Goal: Check status: Check status

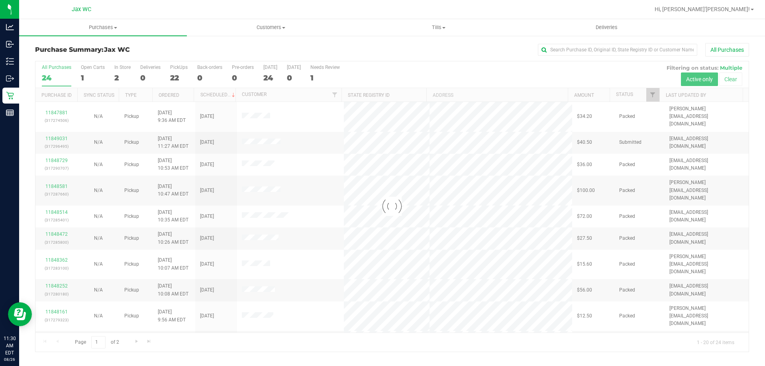
click at [120, 75] on div at bounding box center [391, 206] width 713 height 291
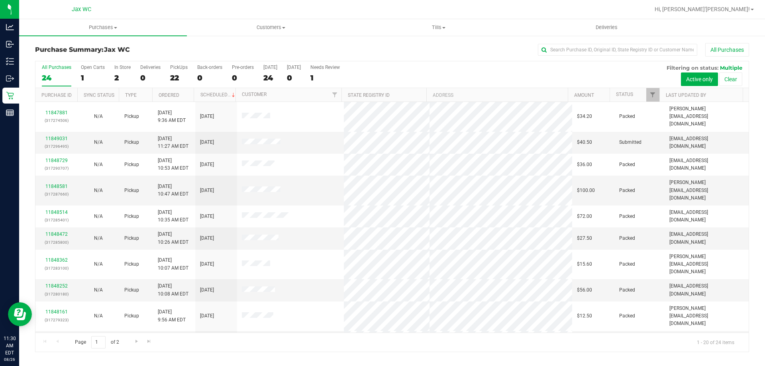
click at [120, 74] on div "2" at bounding box center [122, 77] width 16 height 9
click at [0, 0] on input "In Store 2" at bounding box center [0, 0] width 0 height 0
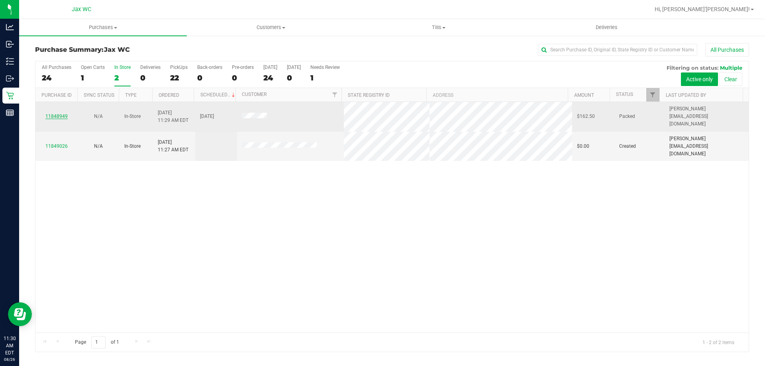
click at [61, 114] on link "11848949" at bounding box center [56, 117] width 22 height 6
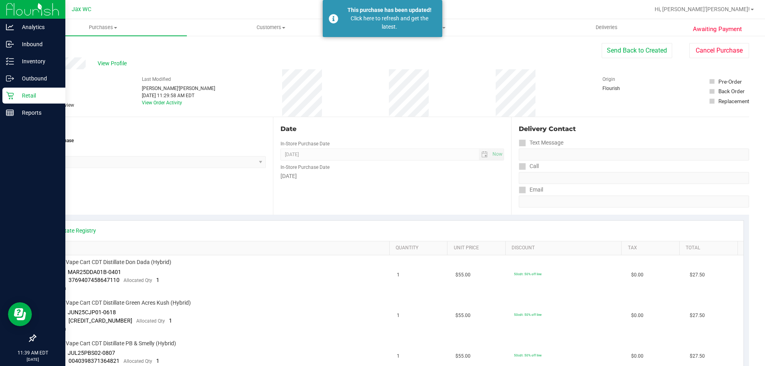
click at [14, 96] on p "Retail" at bounding box center [38, 96] width 48 height 10
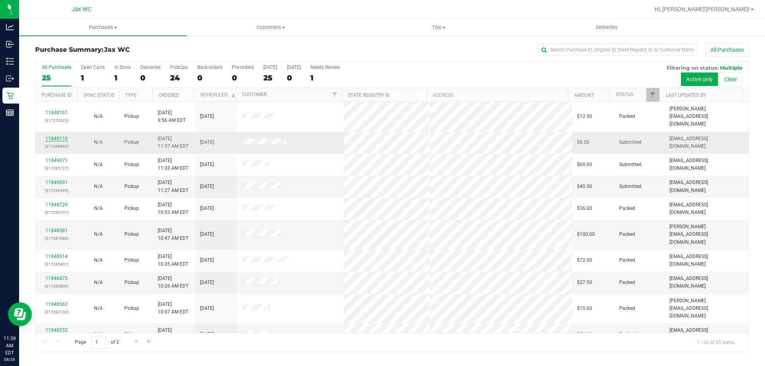
click at [61, 136] on link "11849110" at bounding box center [56, 139] width 22 height 6
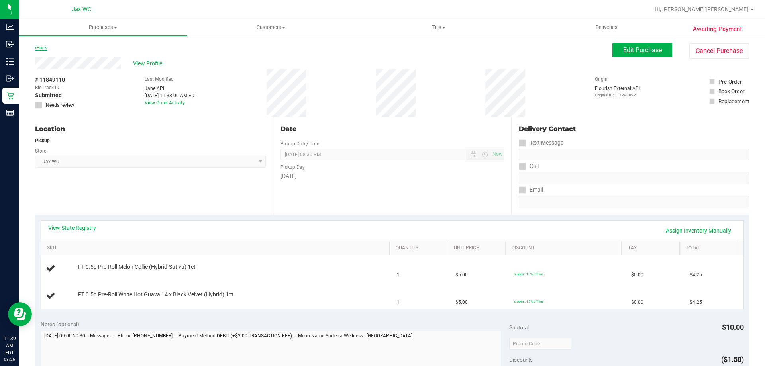
click at [41, 49] on link "Back" at bounding box center [41, 48] width 12 height 6
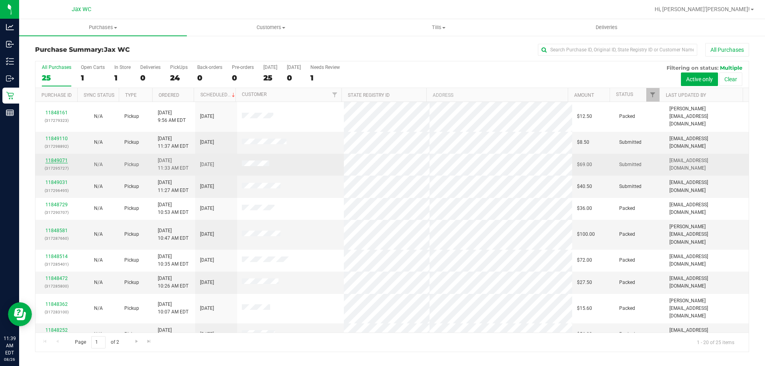
click at [55, 158] on link "11849071" at bounding box center [56, 161] width 22 height 6
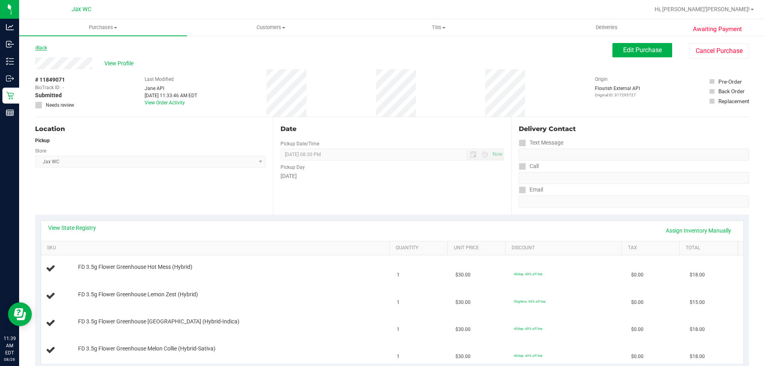
click at [43, 48] on link "Back" at bounding box center [41, 48] width 12 height 6
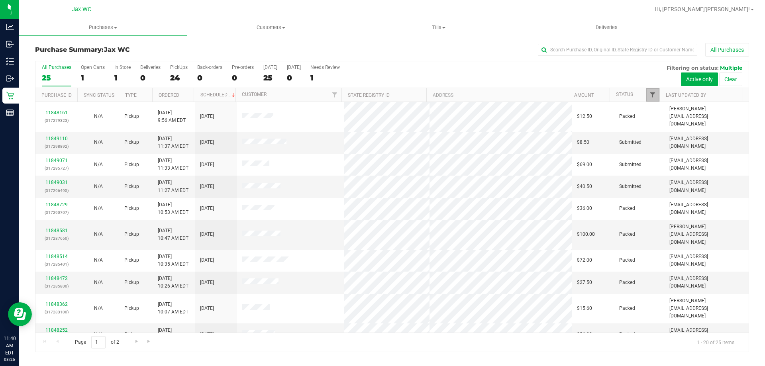
click at [650, 94] on span "Filter" at bounding box center [653, 95] width 6 height 6
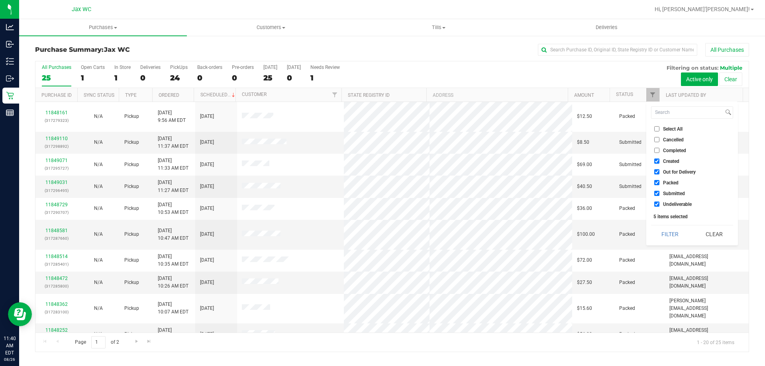
click at [664, 160] on span "Created" at bounding box center [671, 161] width 16 height 5
click at [660, 160] on input "Created" at bounding box center [656, 161] width 5 height 5
checkbox input "false"
click at [669, 168] on li "Out for Delivery" at bounding box center [692, 172] width 82 height 8
click at [665, 181] on span "Packed" at bounding box center [671, 183] width 16 height 5
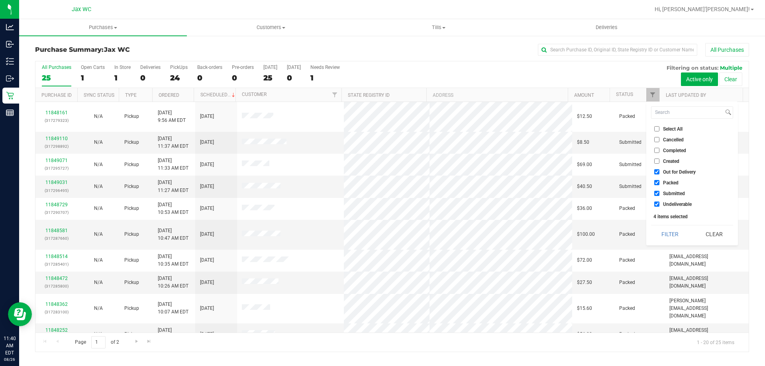
click at [660, 180] on input "Packed" at bounding box center [656, 182] width 5 height 5
checkbox input "false"
click at [666, 174] on span "Out for Delivery" at bounding box center [679, 172] width 33 height 5
click at [660, 174] on input "Out for Delivery" at bounding box center [656, 171] width 5 height 5
checkbox input "false"
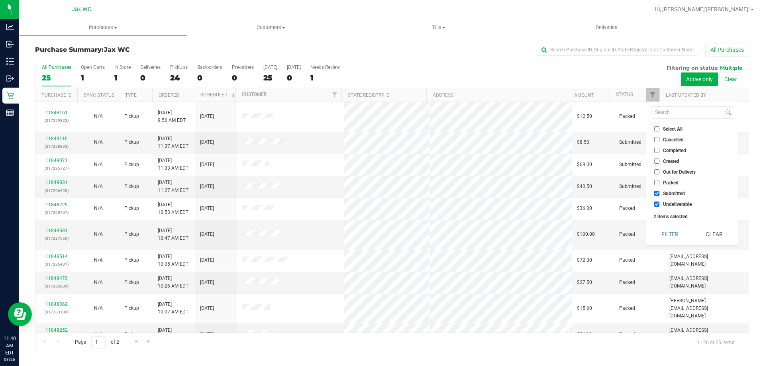
click at [670, 202] on span "Undeliverable" at bounding box center [677, 204] width 29 height 5
click at [660, 202] on input "Undeliverable" at bounding box center [656, 204] width 5 height 5
checkbox input "false"
click at [706, 234] on button "Clear" at bounding box center [714, 235] width 38 height 18
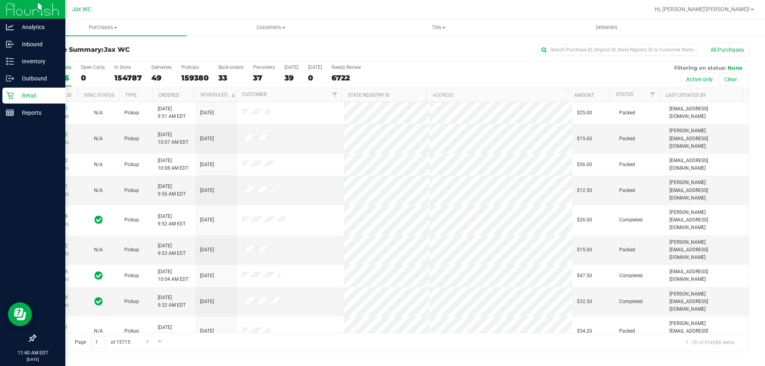
click at [38, 97] on p "Retail" at bounding box center [38, 96] width 48 height 10
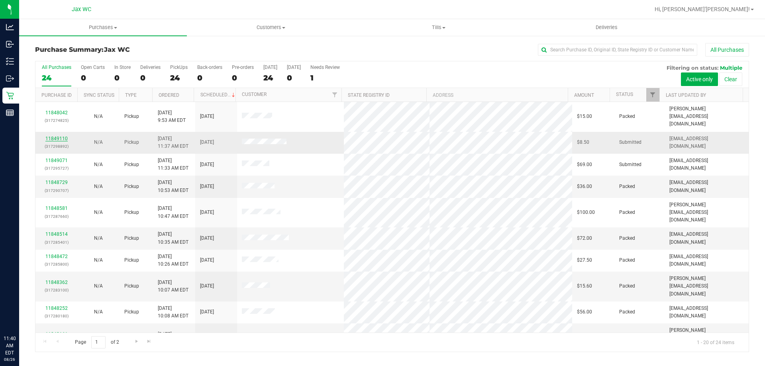
click at [62, 136] on link "11849110" at bounding box center [56, 139] width 22 height 6
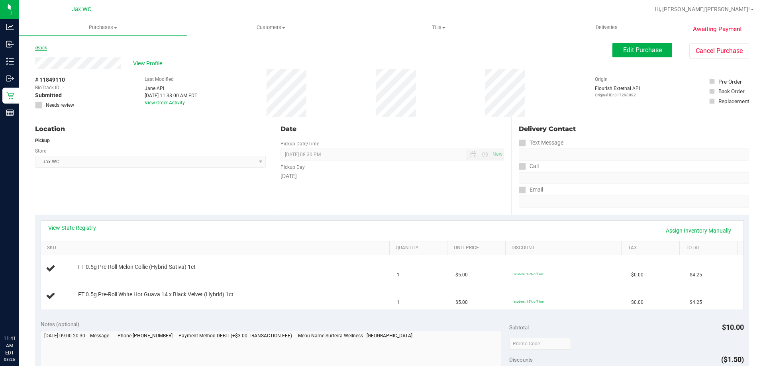
click at [42, 48] on link "Back" at bounding box center [41, 48] width 12 height 6
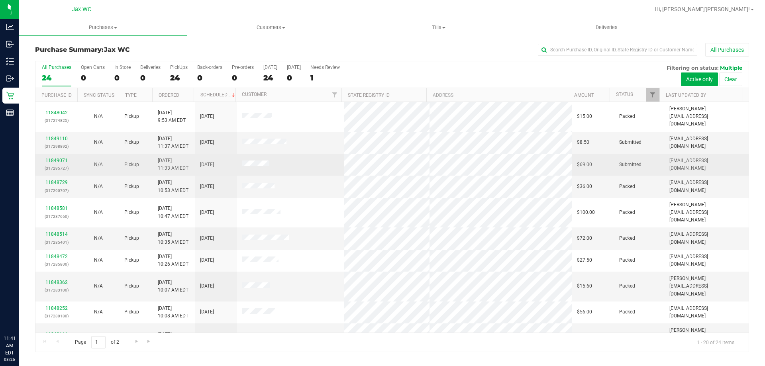
click at [57, 158] on link "11849071" at bounding box center [56, 161] width 22 height 6
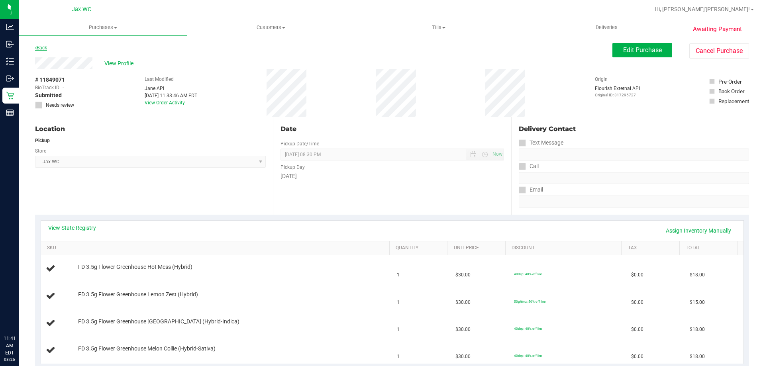
click at [40, 49] on link "Back" at bounding box center [41, 48] width 12 height 6
